Goal: Task Accomplishment & Management: Manage account settings

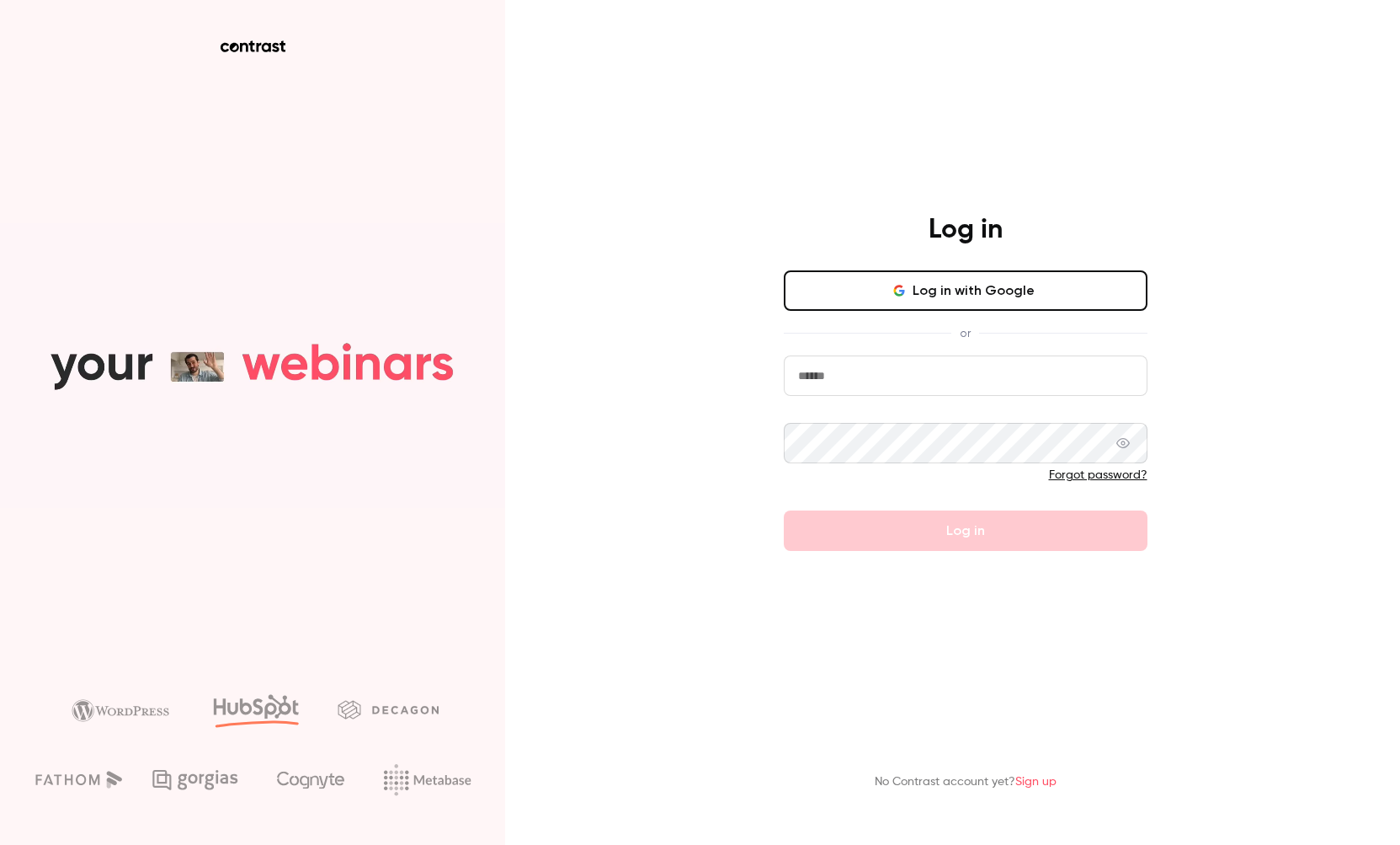
type input "**********"
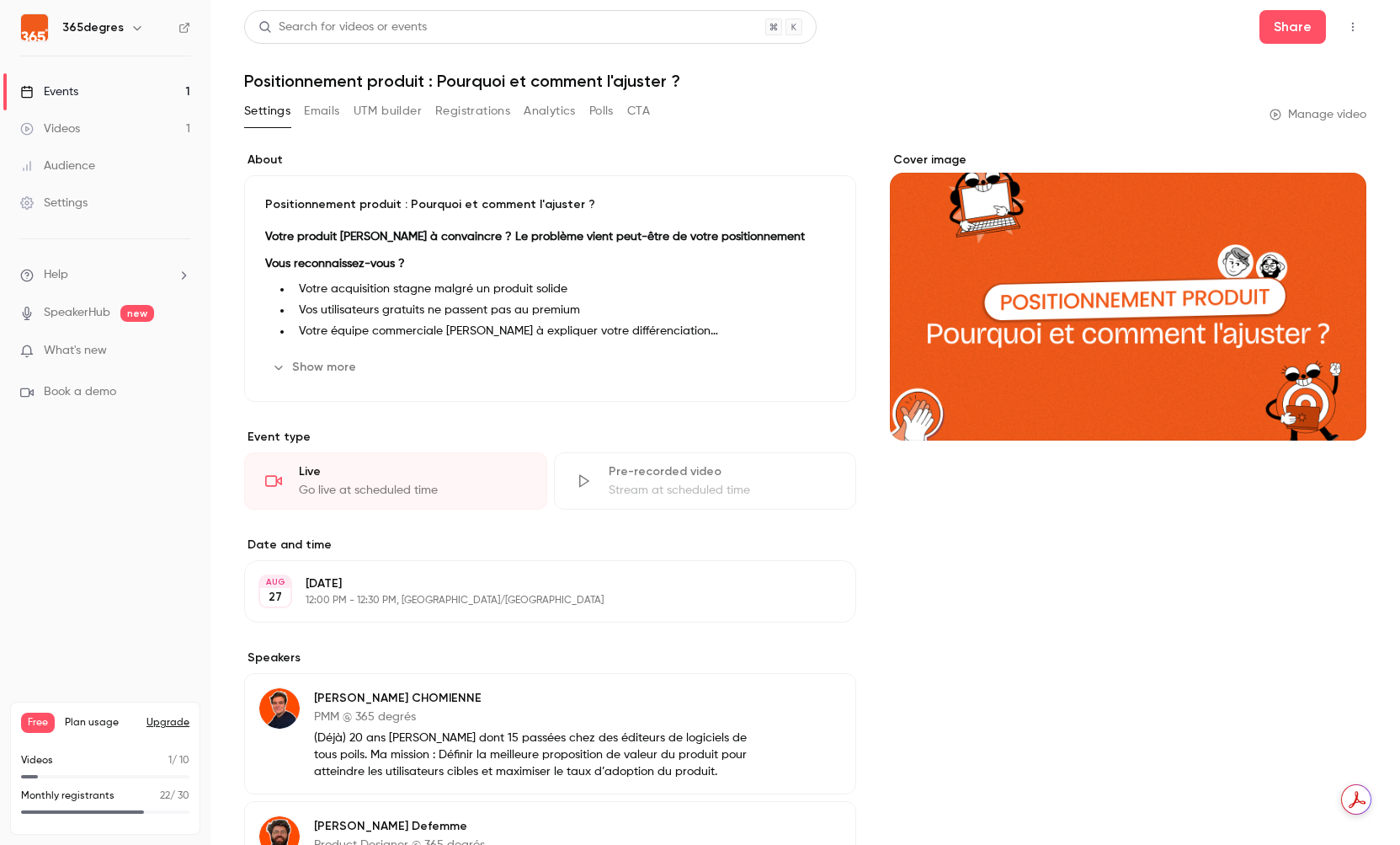
click at [496, 112] on button "Registrations" at bounding box center [472, 111] width 75 height 27
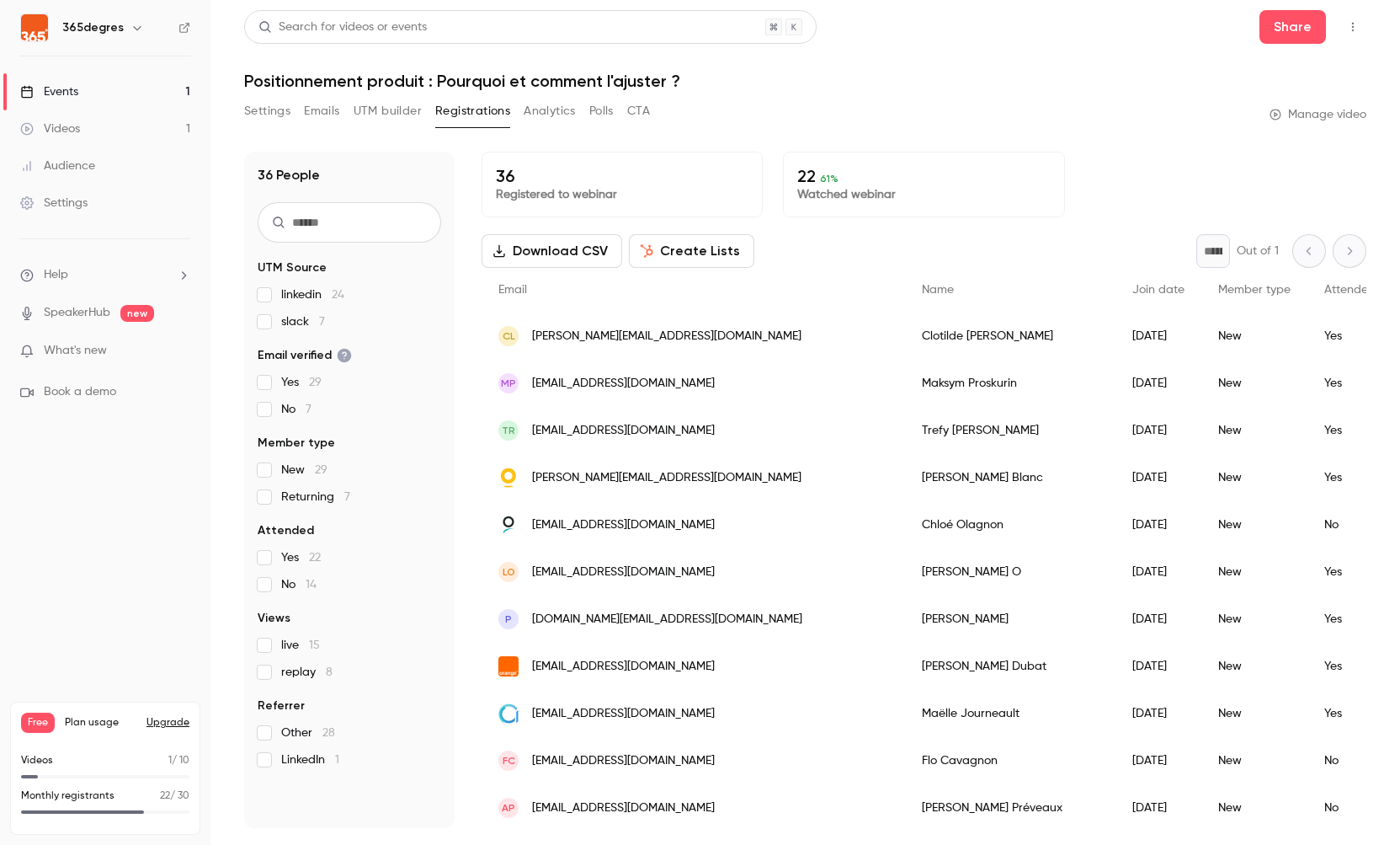
click at [905, 336] on div "[PERSON_NAME]" at bounding box center [1010, 336] width 210 height 47
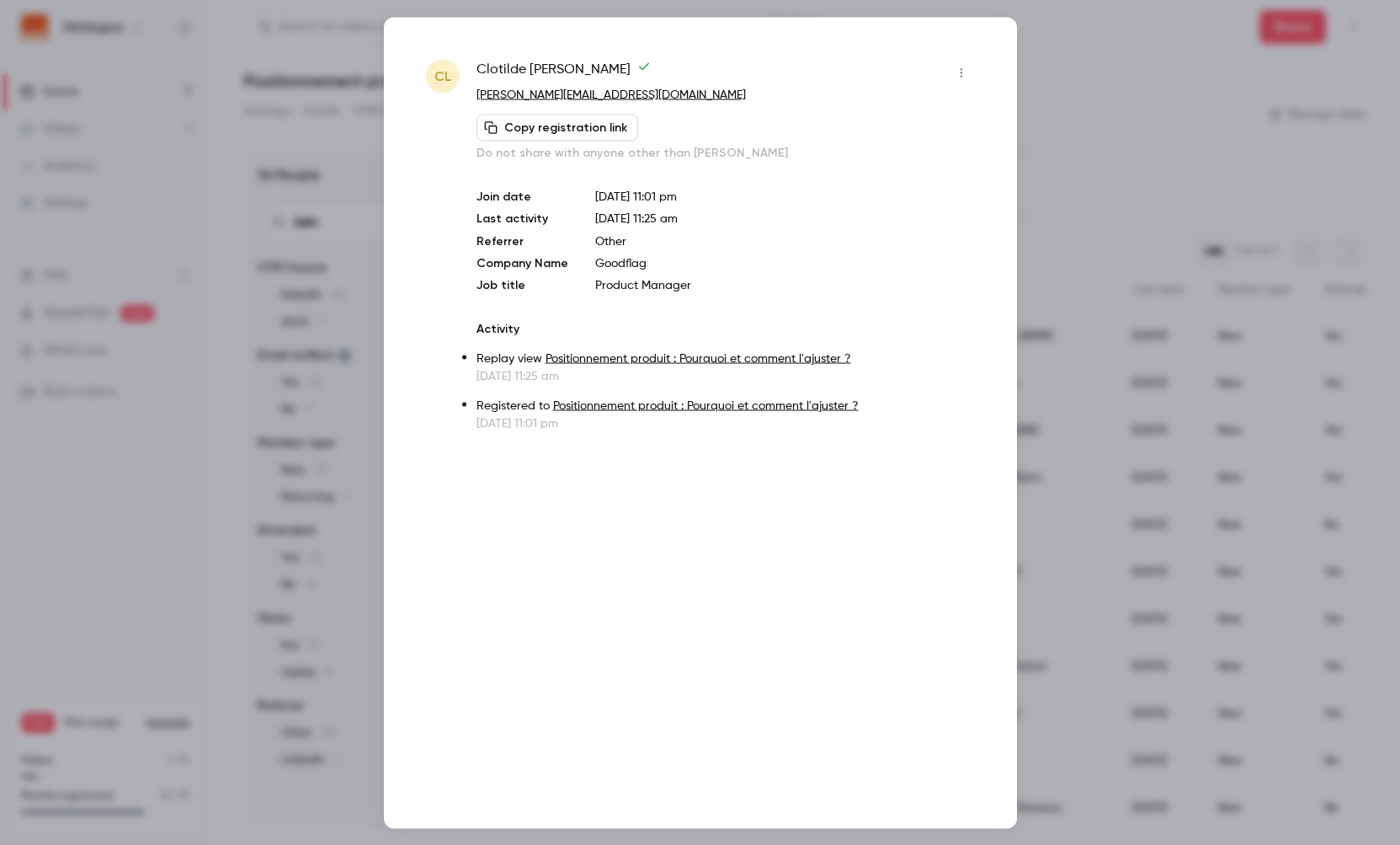
click at [1062, 201] on div at bounding box center [700, 422] width 1400 height 845
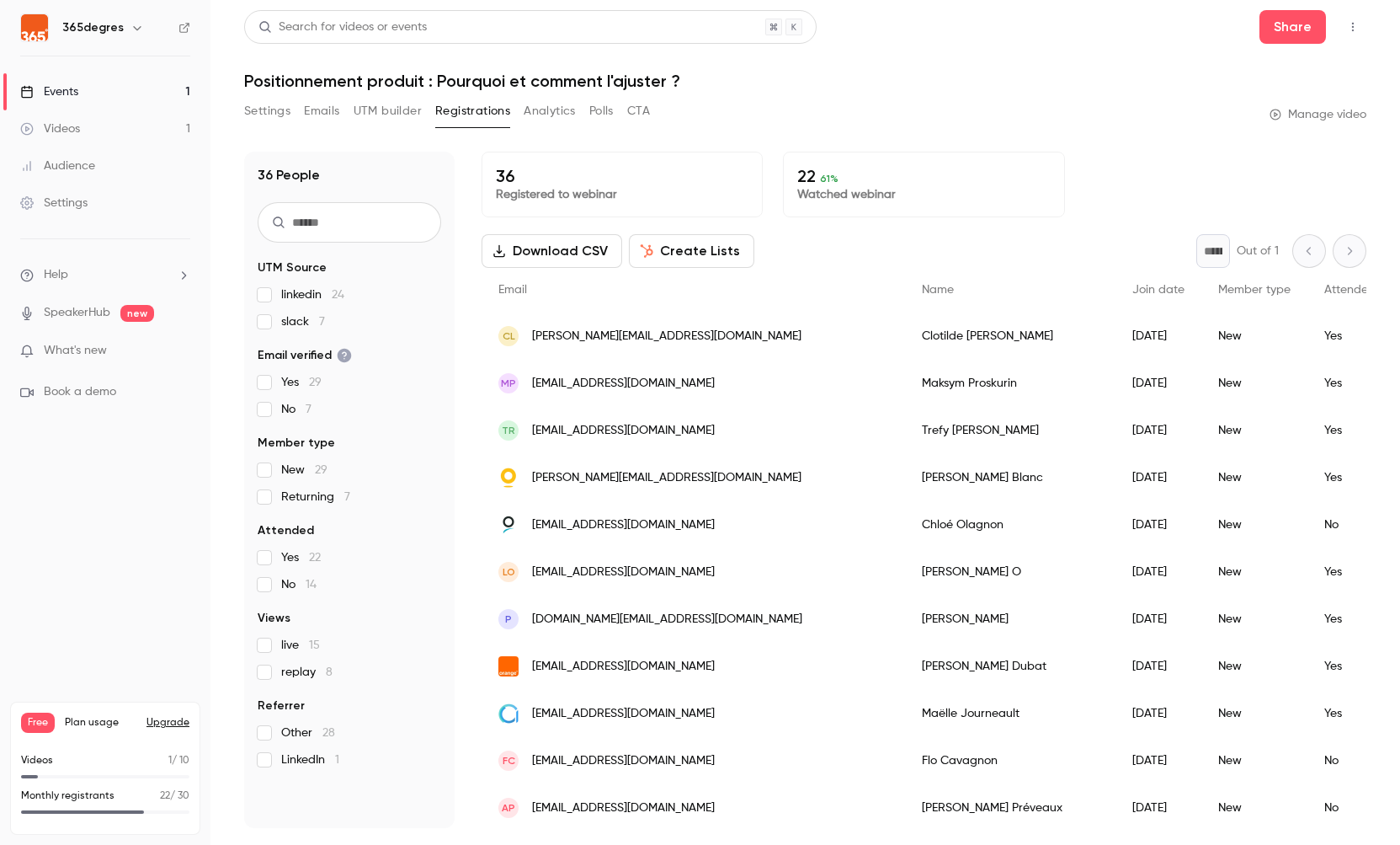
click at [569, 322] on div "CL [PERSON_NAME][EMAIL_ADDRESS][DOMAIN_NAME]" at bounding box center [693, 336] width 423 height 47
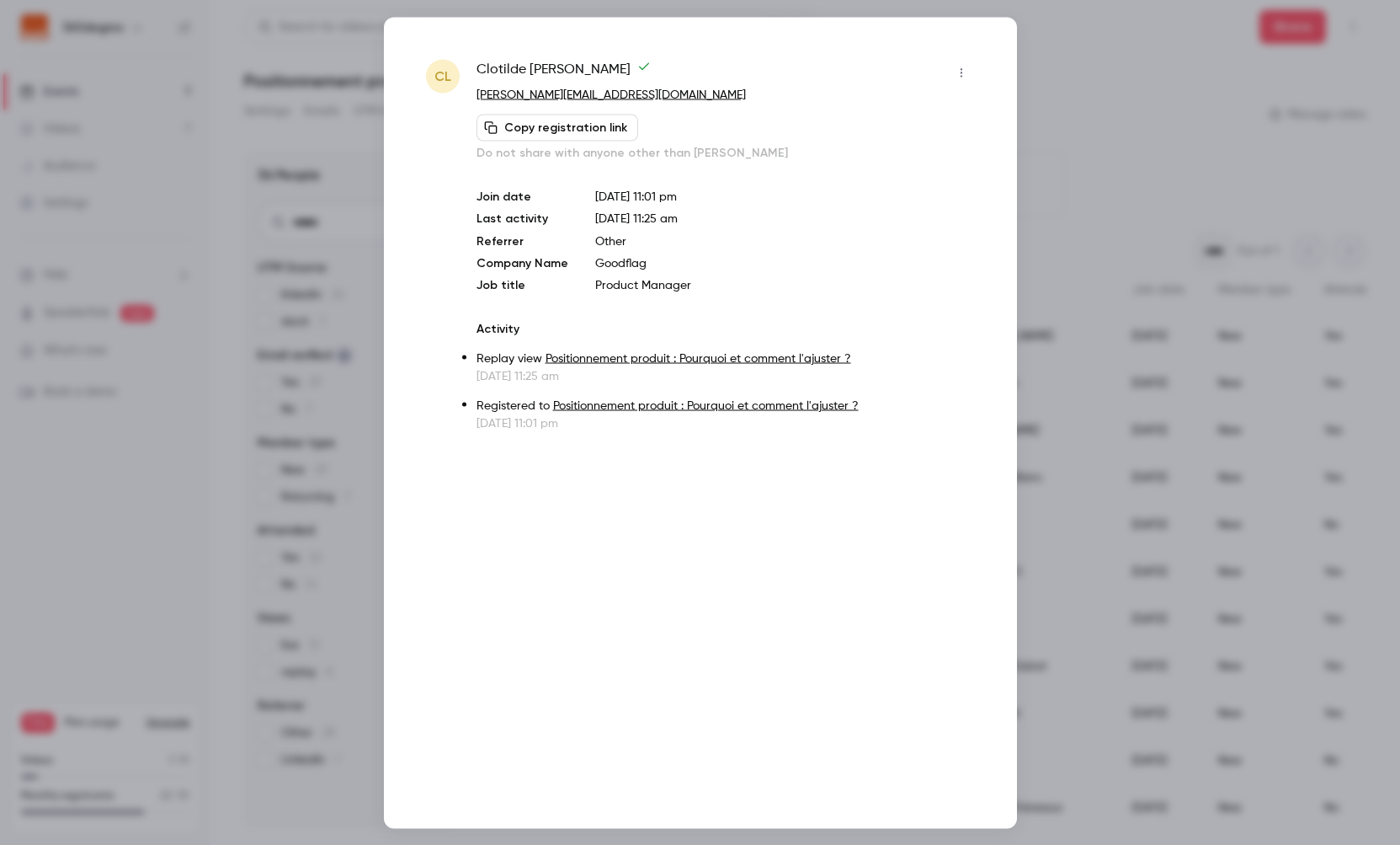
click at [961, 70] on icon "button" at bounding box center [961, 72] width 14 height 12
click at [1105, 134] on div at bounding box center [700, 422] width 1400 height 845
click at [1049, 209] on div at bounding box center [700, 422] width 1400 height 845
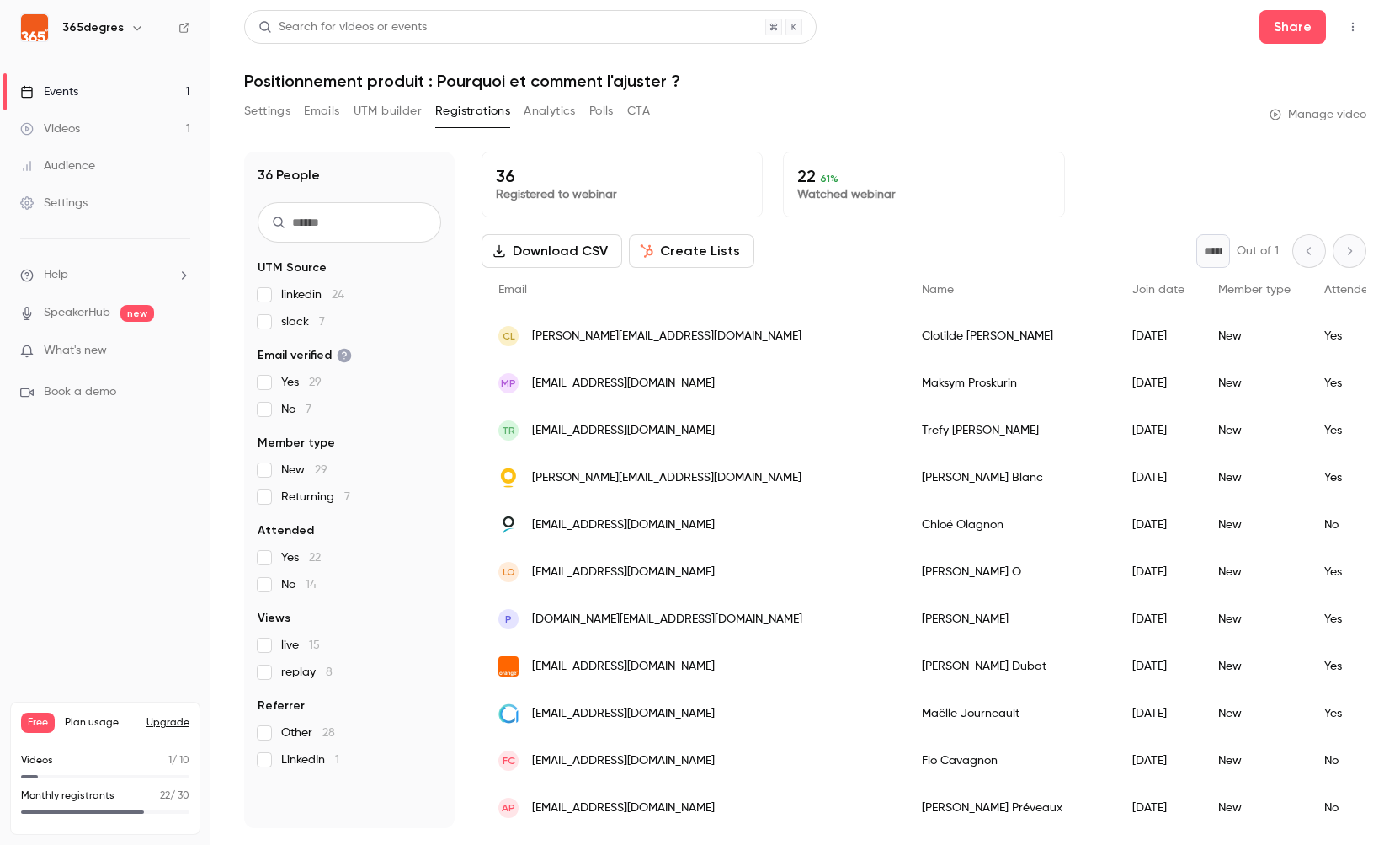
click at [562, 112] on button "Analytics" at bounding box center [550, 111] width 52 height 27
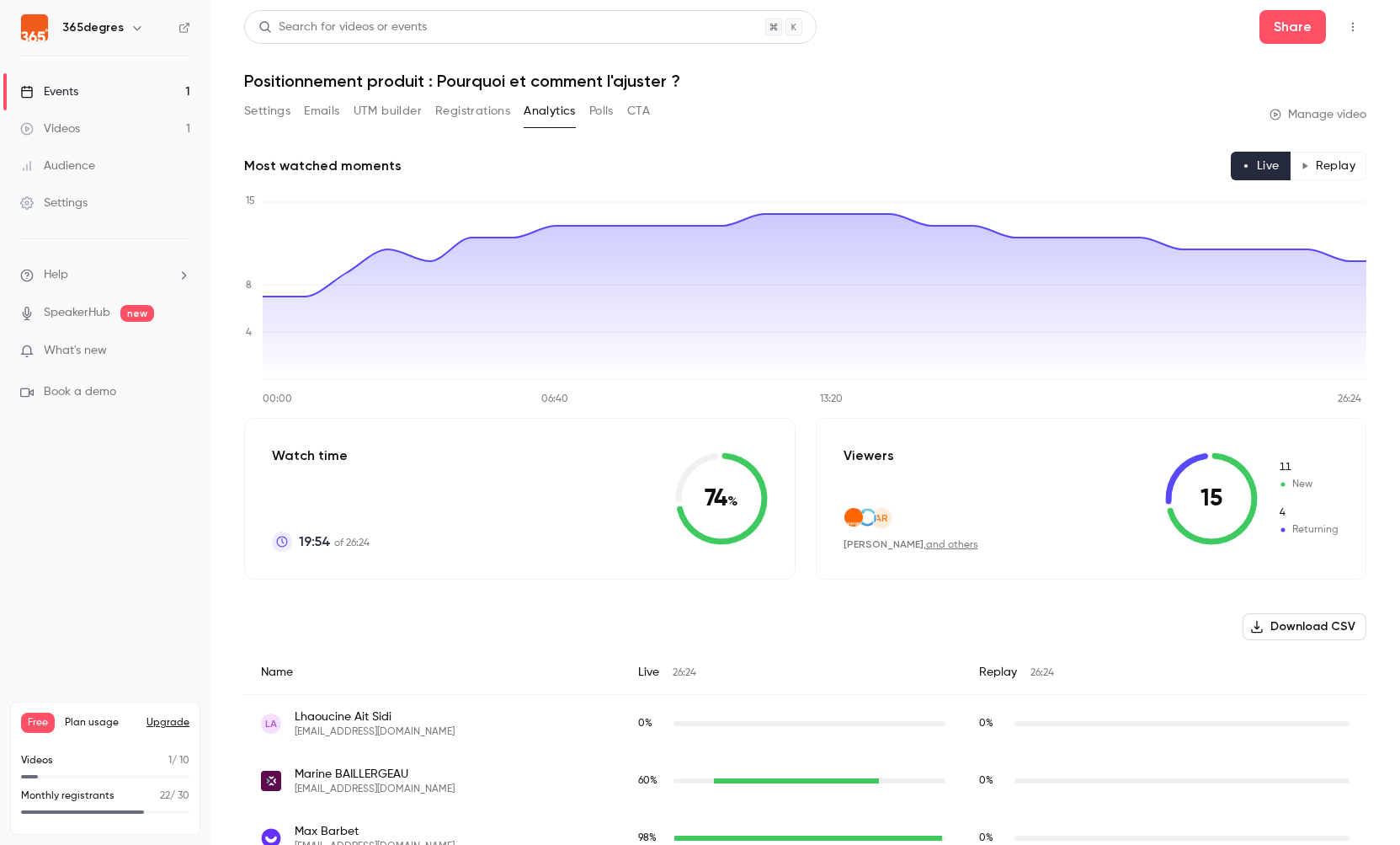
click at [1318, 168] on button "Replay" at bounding box center [1328, 166] width 77 height 29
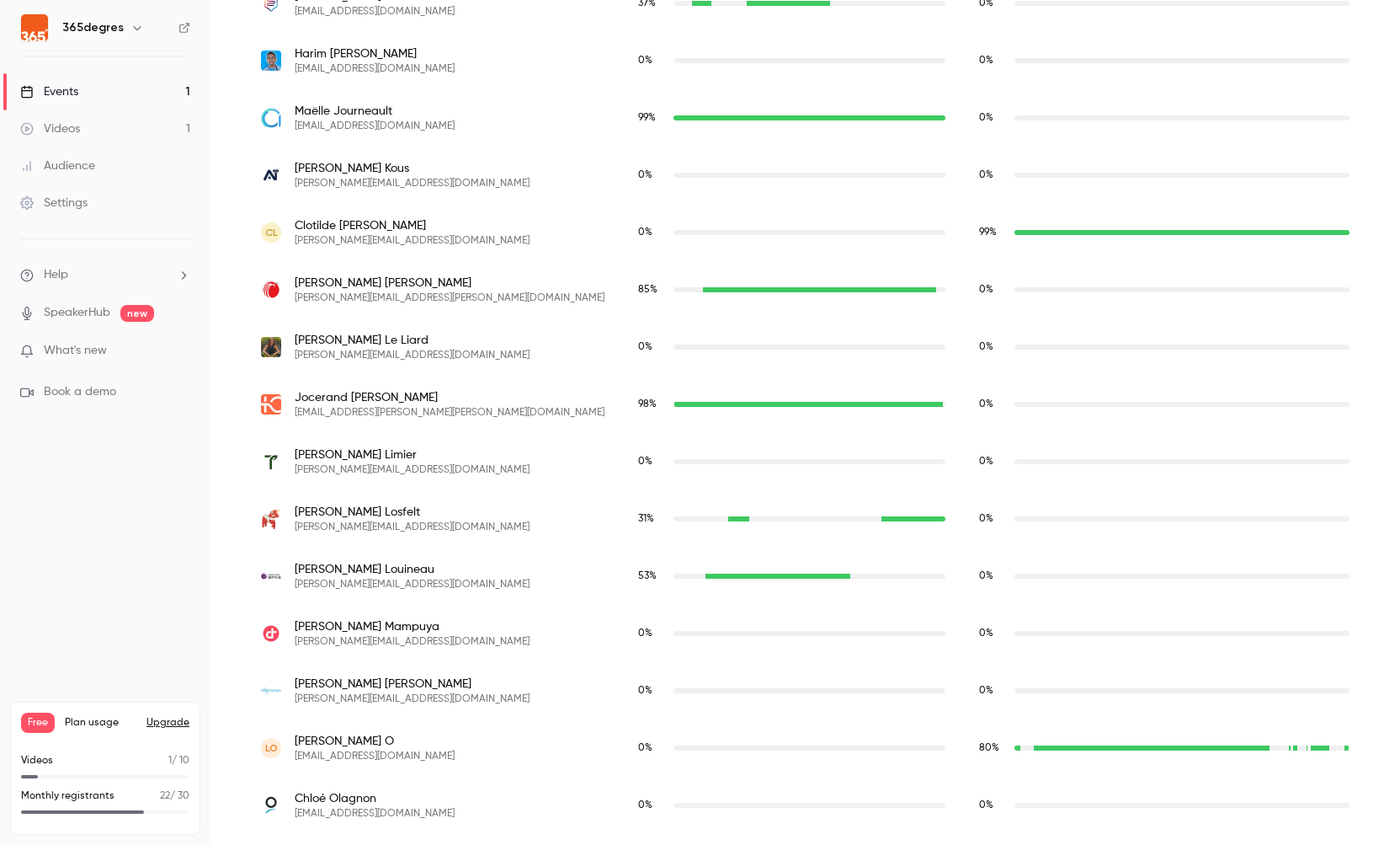
scroll to position [1458, 0]
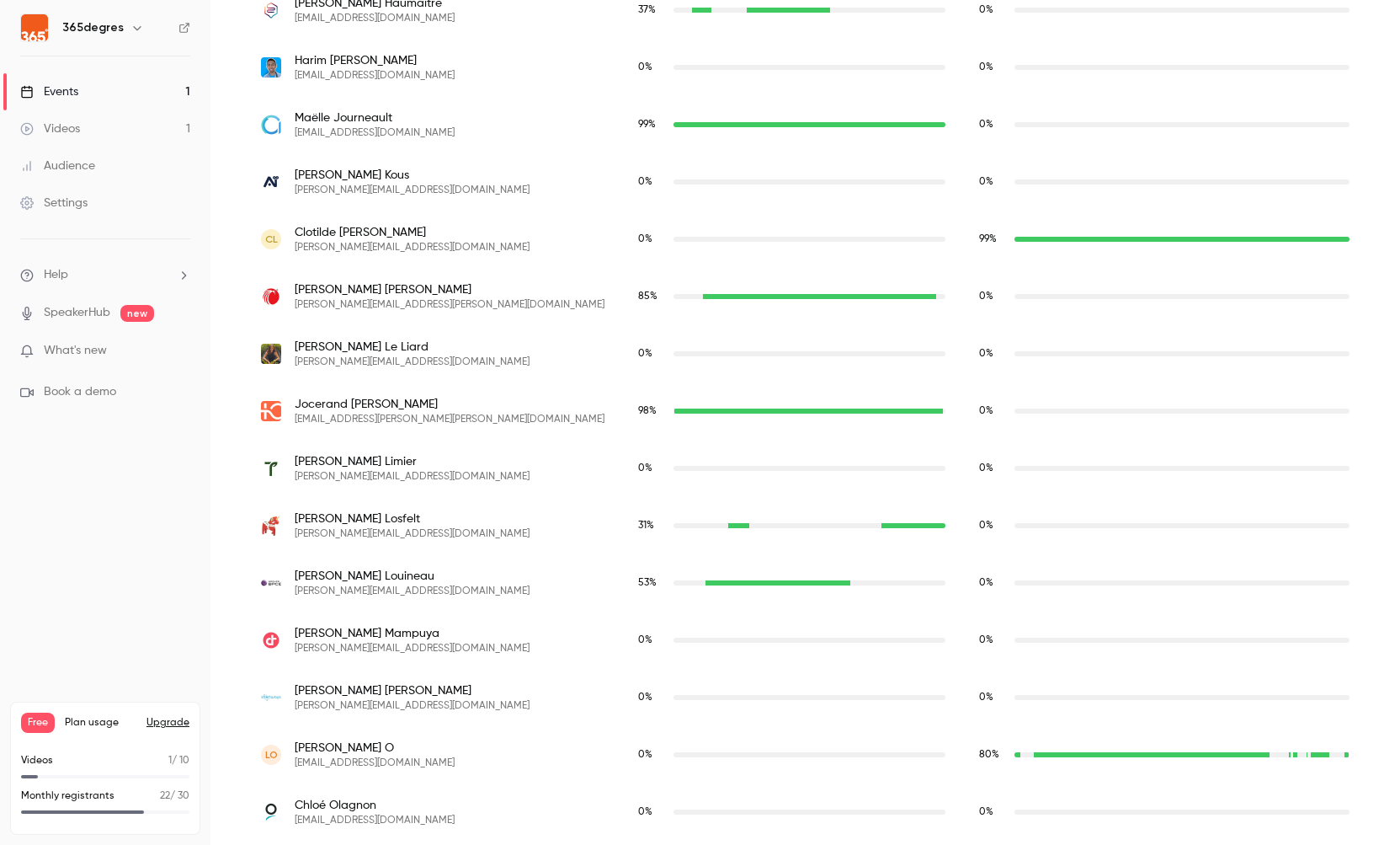
click at [414, 251] on span "[PERSON_NAME][EMAIL_ADDRESS][DOMAIN_NAME]" at bounding box center [413, 247] width 235 height 14
drag, startPoint x: 337, startPoint y: 243, endPoint x: 637, endPoint y: 226, distance: 300.5
click at [338, 243] on span "[PERSON_NAME][EMAIL_ADDRESS][DOMAIN_NAME]" at bounding box center [413, 247] width 235 height 14
click at [1107, 242] on div "99 %" at bounding box center [1164, 239] width 370 height 15
click at [355, 243] on span "[PERSON_NAME][EMAIL_ADDRESS][DOMAIN_NAME]" at bounding box center [413, 247] width 235 height 14
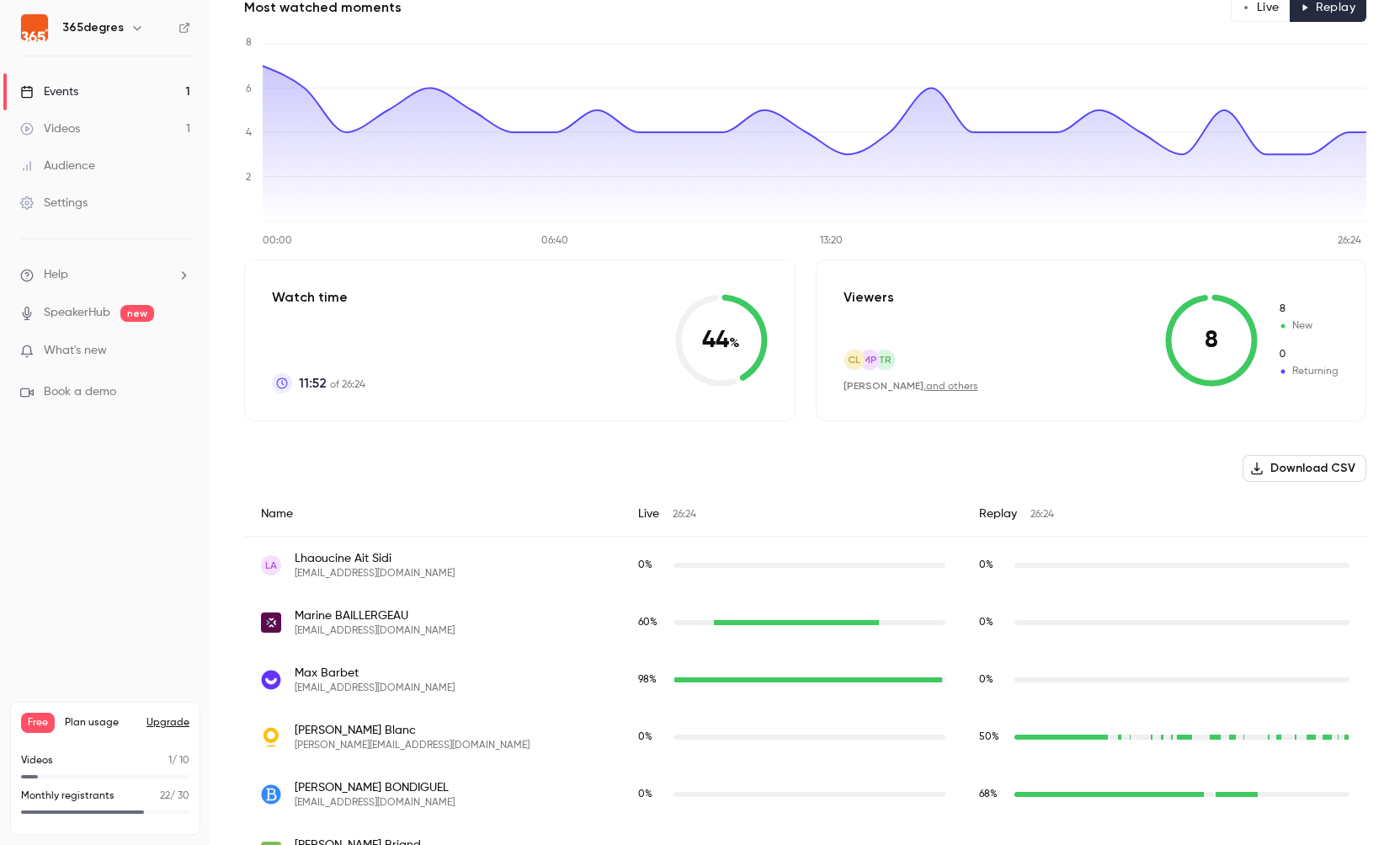
scroll to position [138, 0]
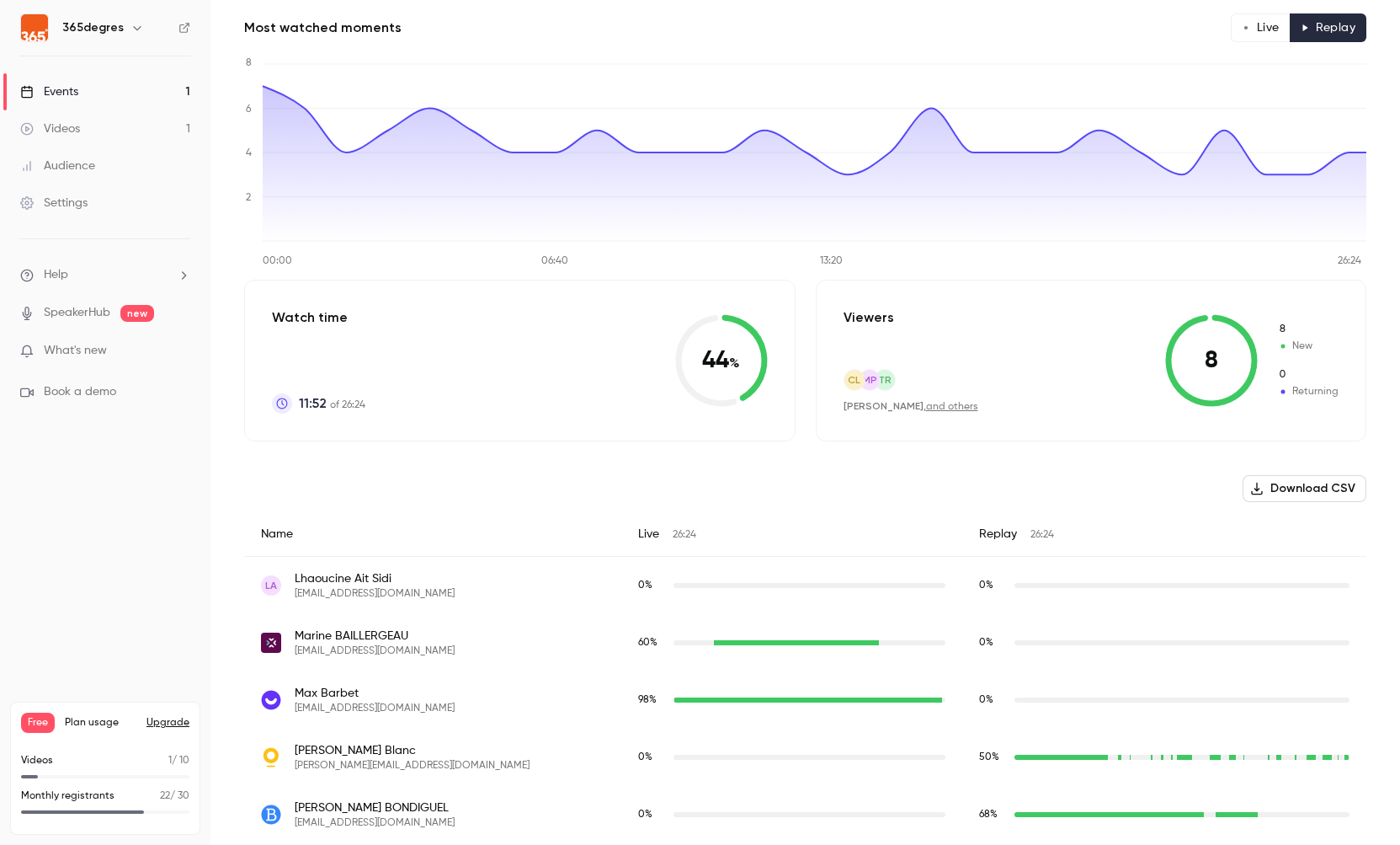
click at [942, 406] on link "and others" at bounding box center [952, 406] width 52 height 10
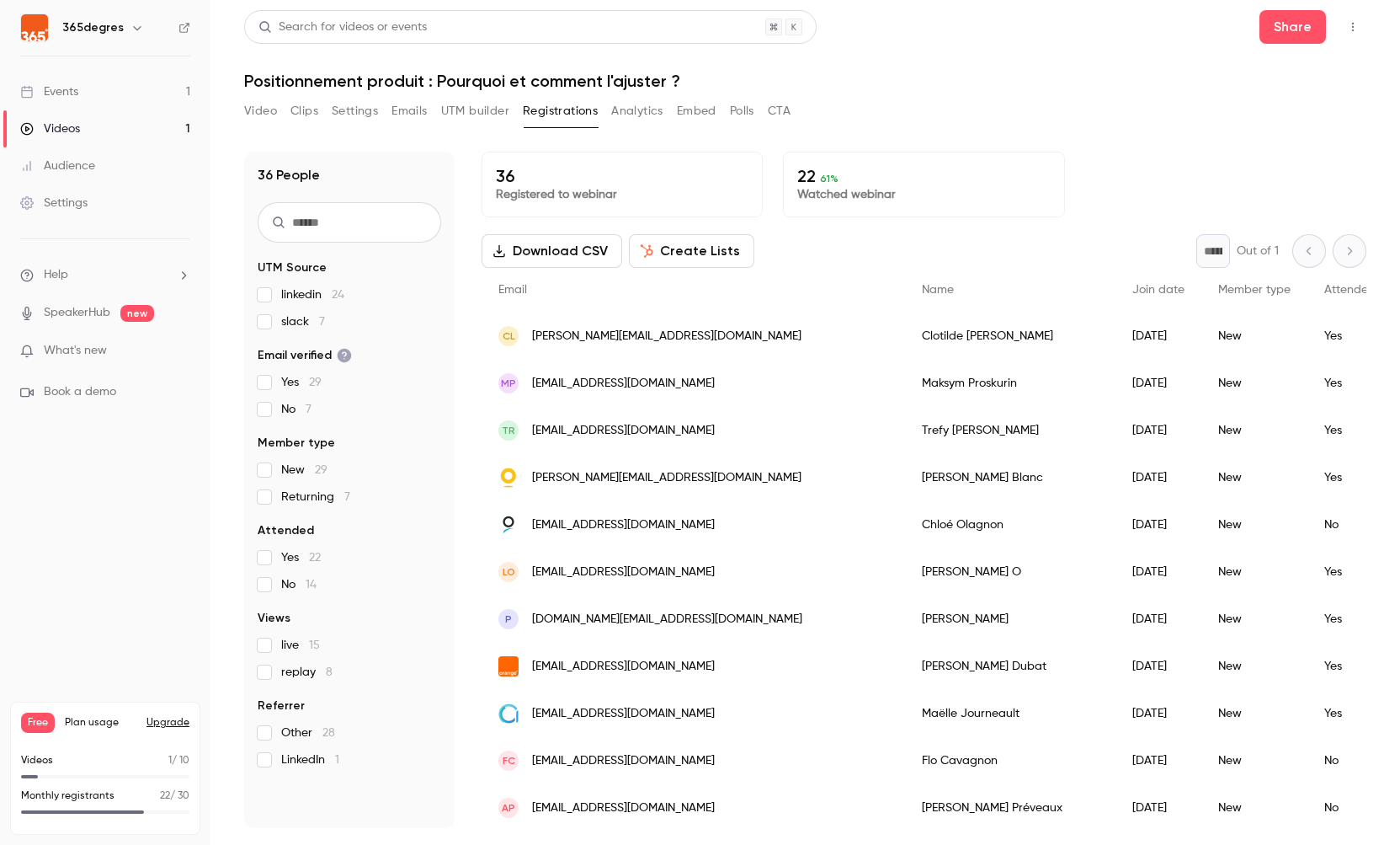
click at [593, 326] on div "CL [PERSON_NAME][EMAIL_ADDRESS][DOMAIN_NAME]" at bounding box center [693, 336] width 423 height 47
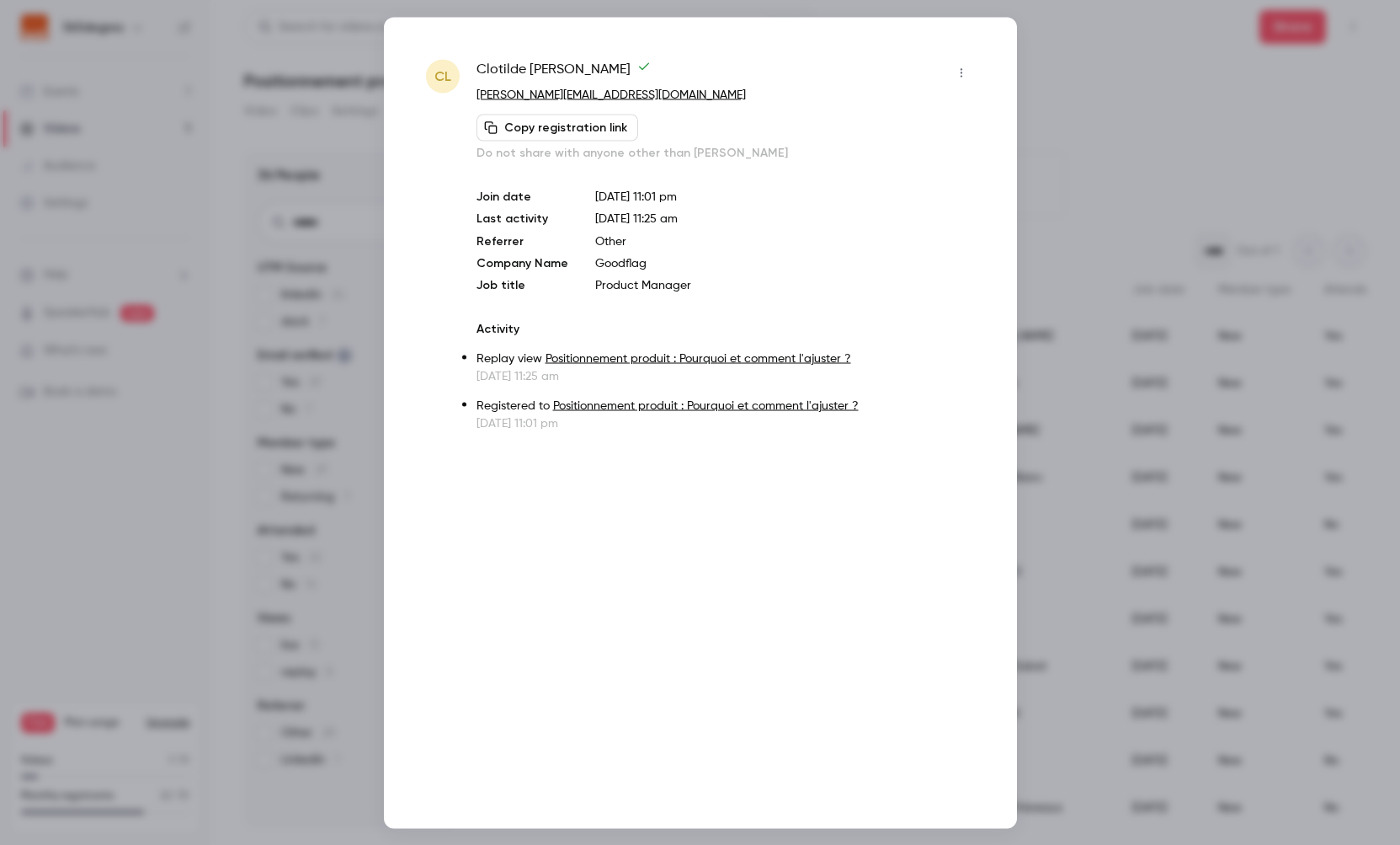
click at [1208, 367] on div at bounding box center [700, 422] width 1400 height 845
